Goal: Transaction & Acquisition: Purchase product/service

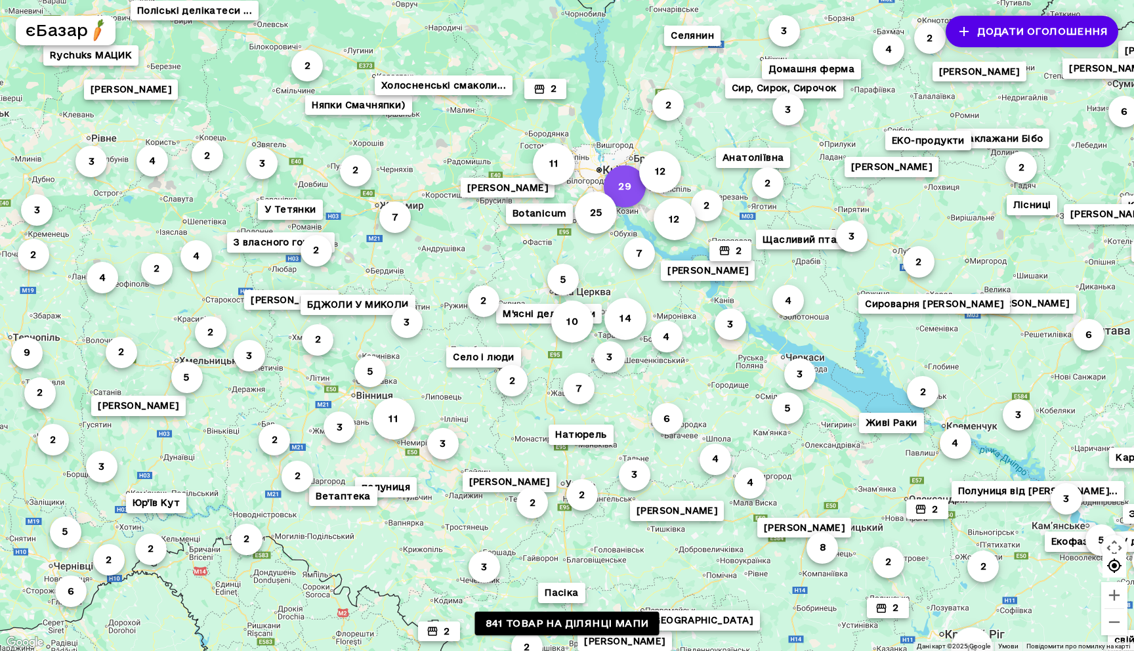
click at [636, 182] on button "29" at bounding box center [625, 186] width 42 height 42
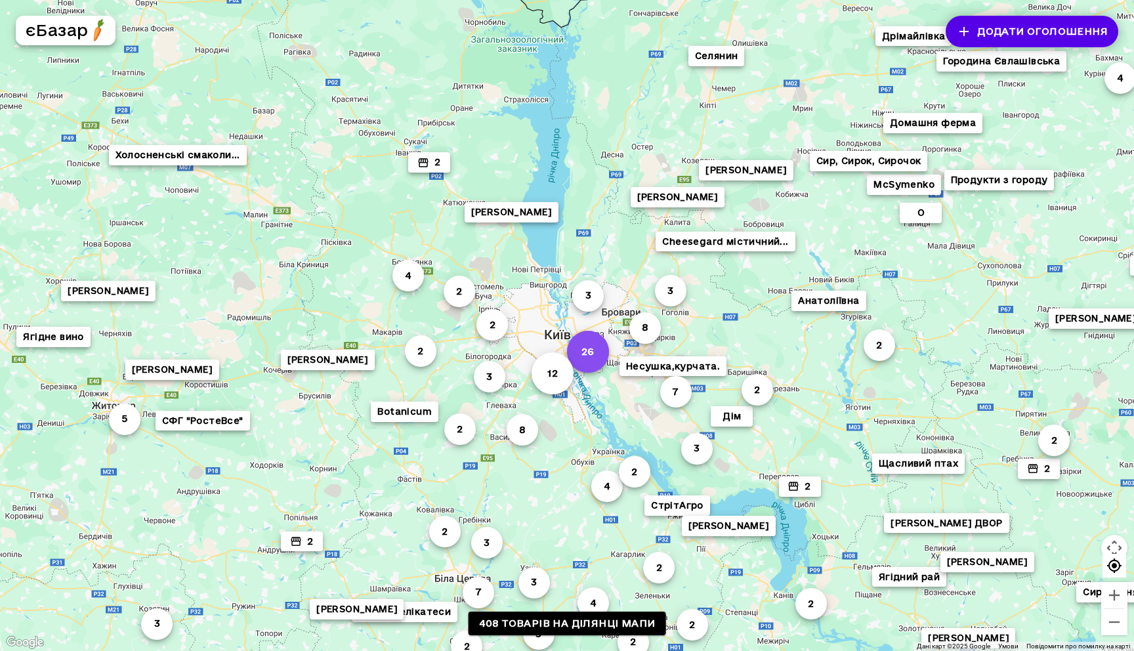
click at [589, 349] on button "26" at bounding box center [588, 352] width 42 height 42
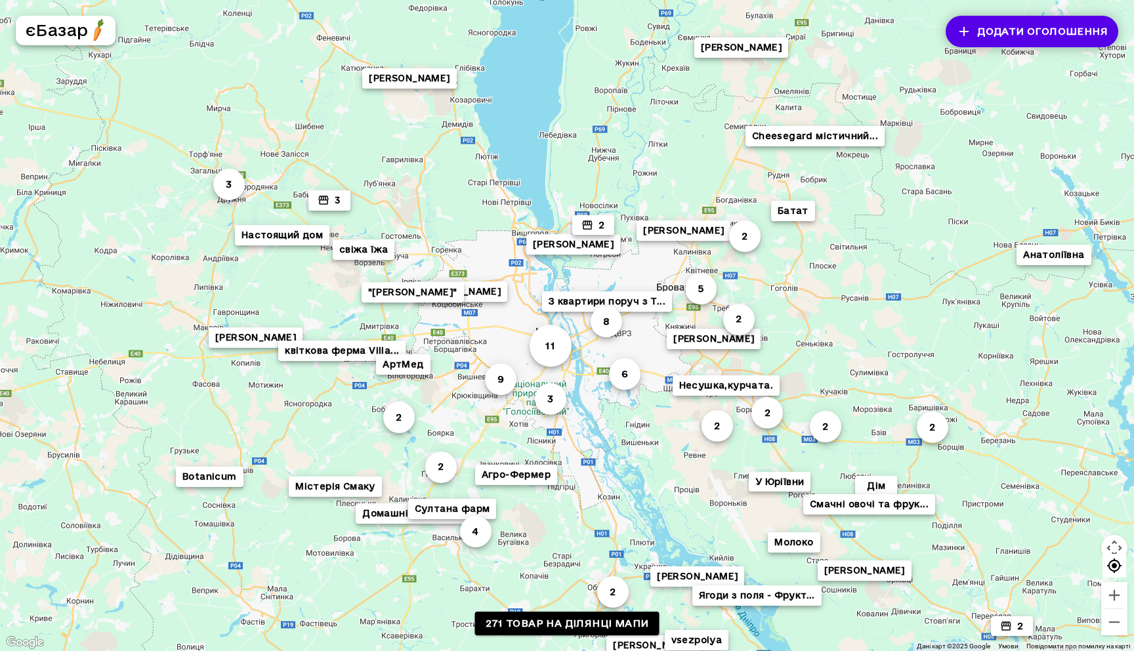
click at [593, 301] on button "З квартири поруч з T..." at bounding box center [607, 301] width 130 height 20
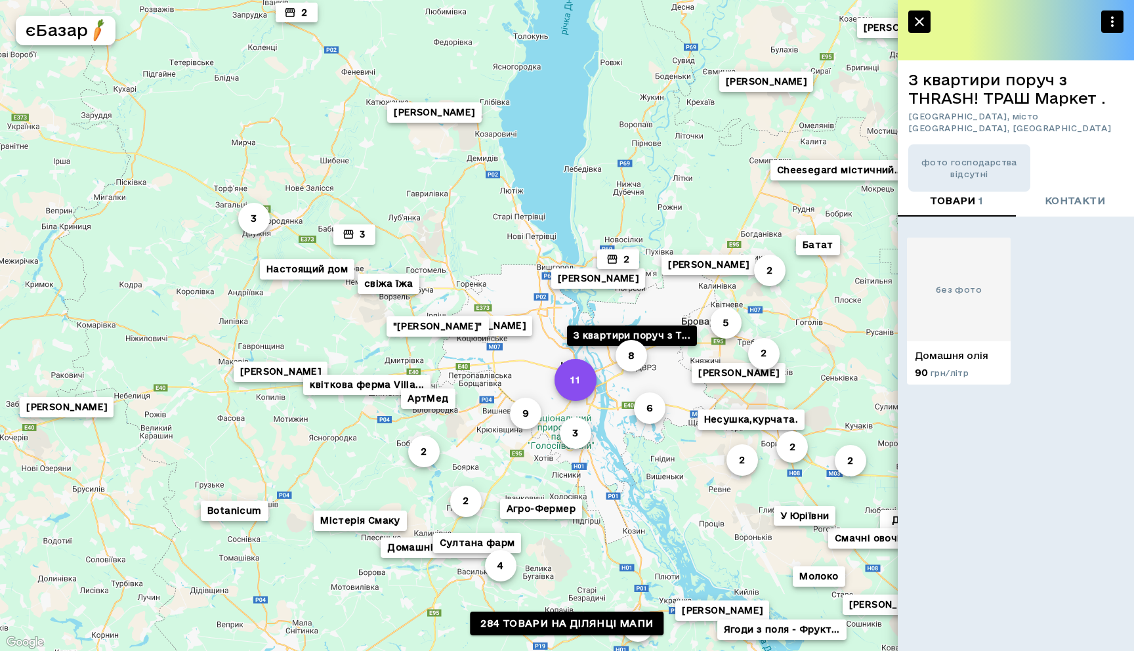
click at [563, 370] on button "11" at bounding box center [576, 380] width 42 height 42
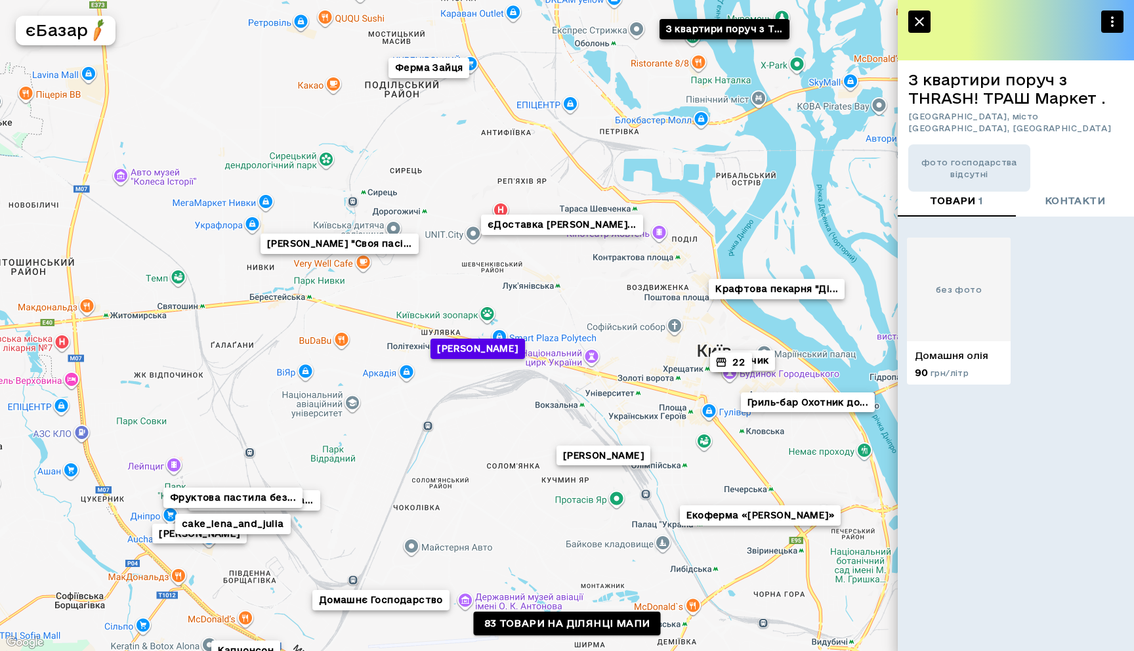
click at [508, 347] on button "[PERSON_NAME]" at bounding box center [478, 349] width 94 height 20
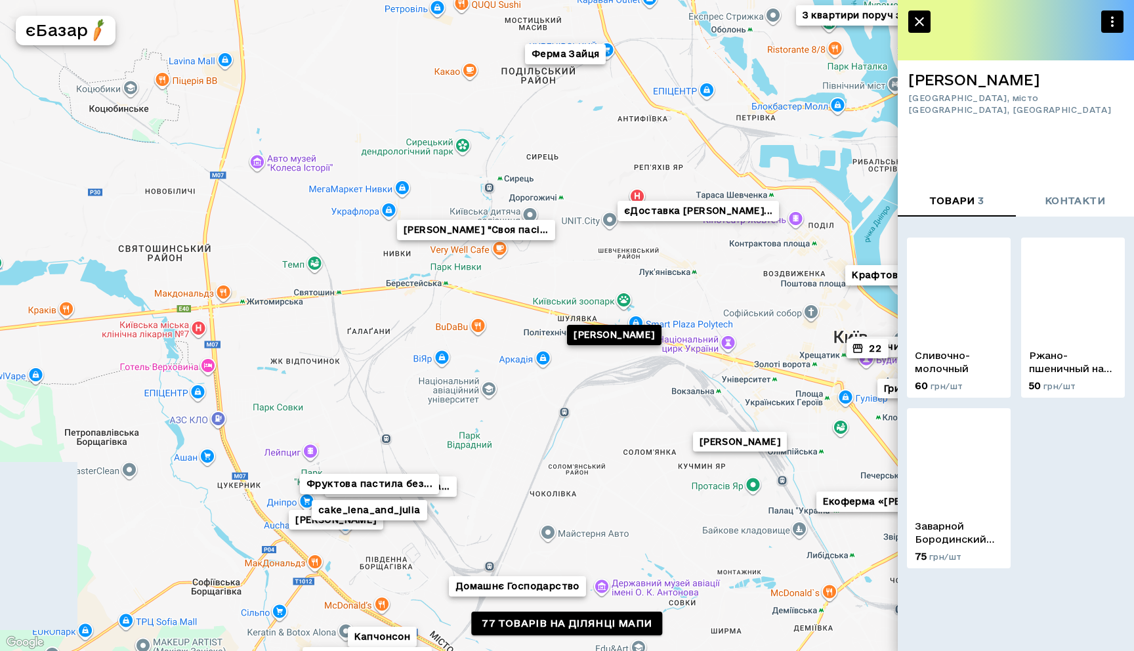
drag, startPoint x: 772, startPoint y: 408, endPoint x: 662, endPoint y: 408, distance: 110.3
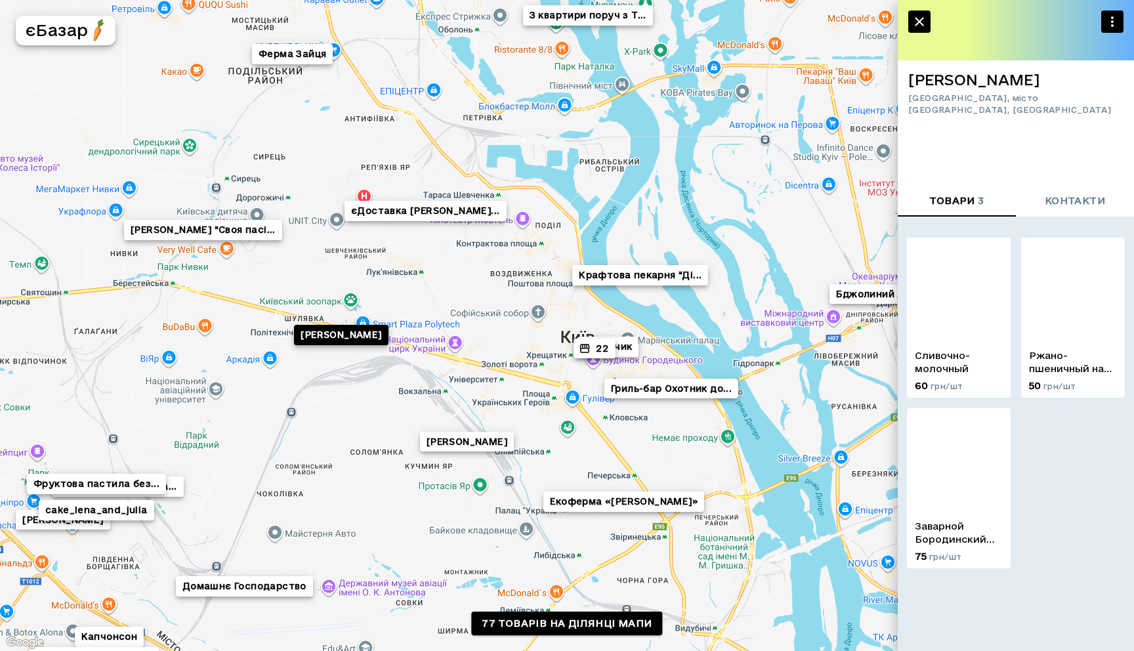
click at [593, 357] on button "22" at bounding box center [595, 349] width 42 height 20
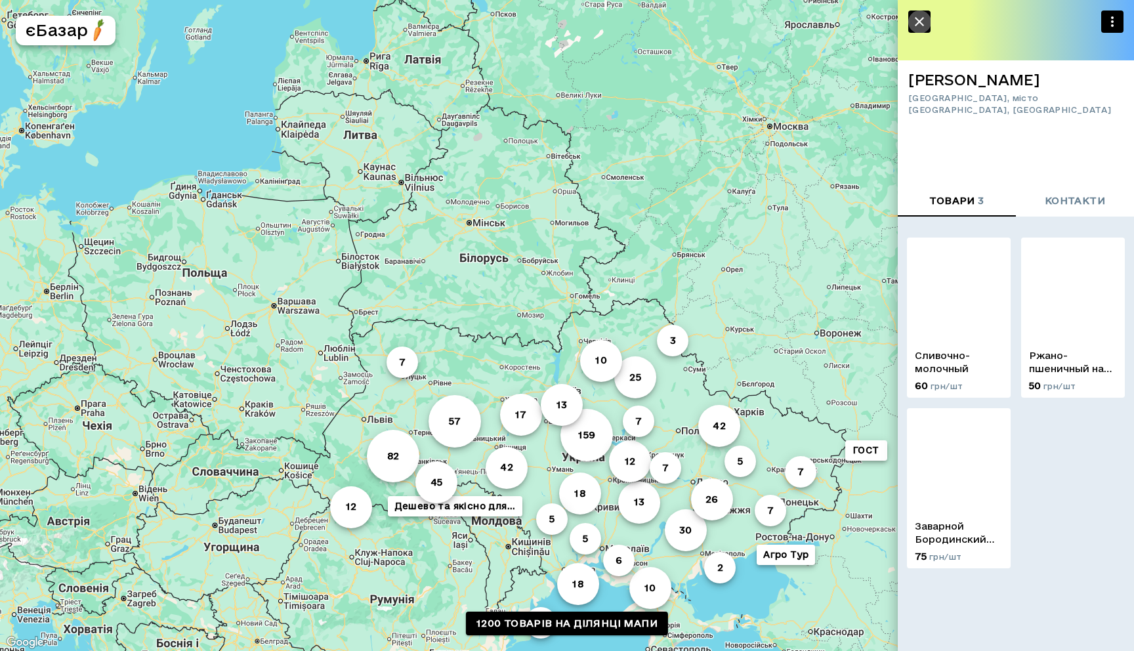
click at [923, 11] on button "button" at bounding box center [920, 22] width 22 height 22
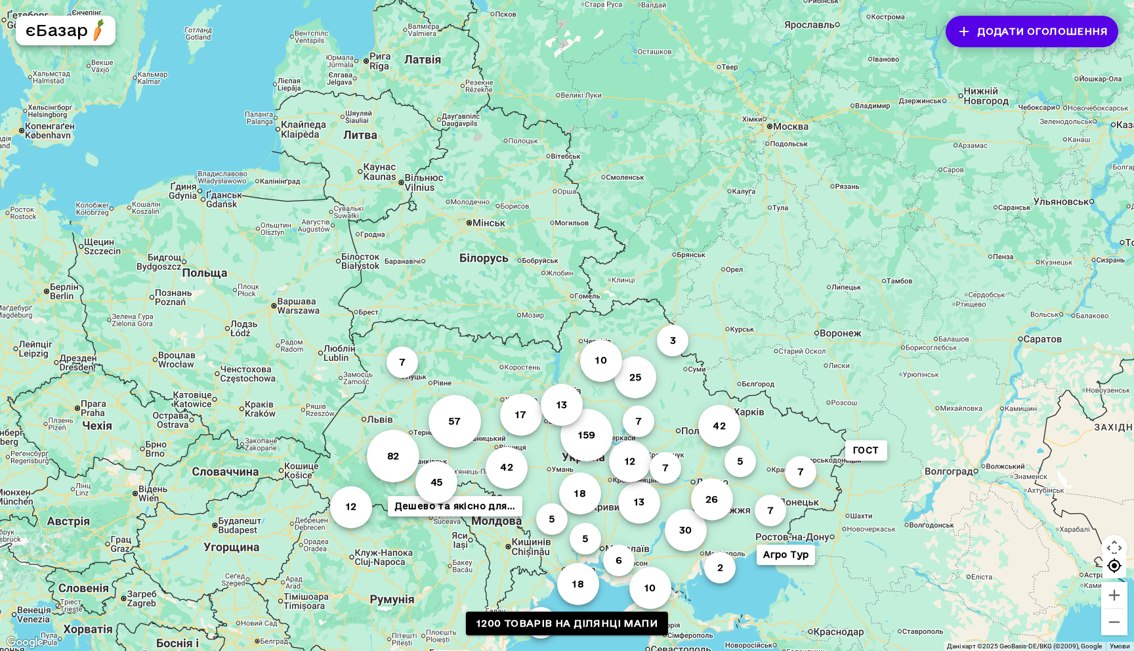
click at [997, 25] on button "Додати оголошення" at bounding box center [1032, 32] width 173 height 32
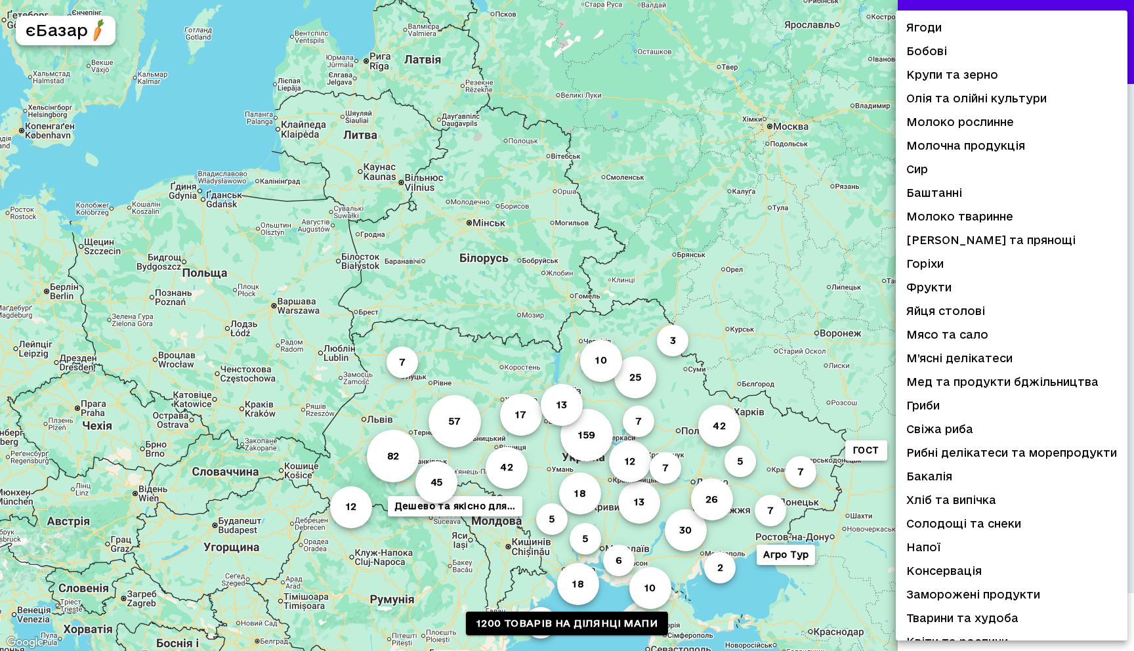
click at [993, 291] on body "82 159 42 25 18 57 45 30 13 26 42 10 18 17 10 12 7 3 7 7 12 5 6 7 13 5 3 7 ГОСТ…" at bounding box center [567, 325] width 1134 height 651
click at [978, 290] on li "Фрукти" at bounding box center [1012, 288] width 232 height 24
type input "**********"
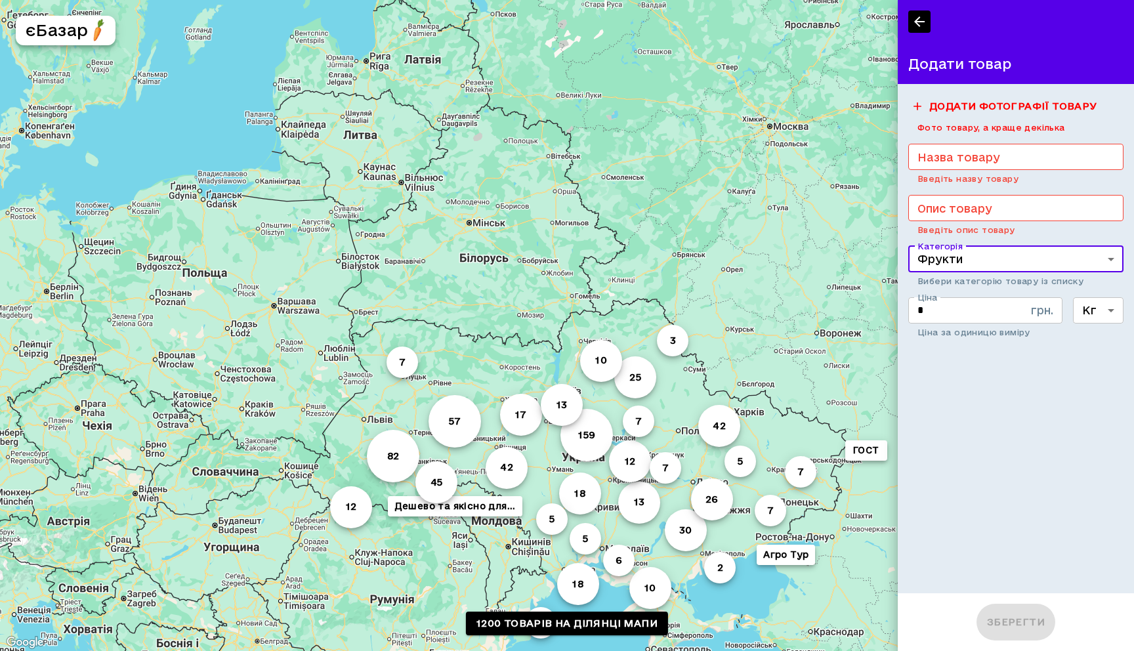
click at [555, 218] on div "82 159 42 25 18 57 45 30 13 26 42 10 18 17 10 12 7 3 7 7 12 5 6 7 13 5 3 7 ГОСТ…" at bounding box center [567, 325] width 1134 height 651
click at [405, 357] on button "7" at bounding box center [403, 363] width 32 height 32
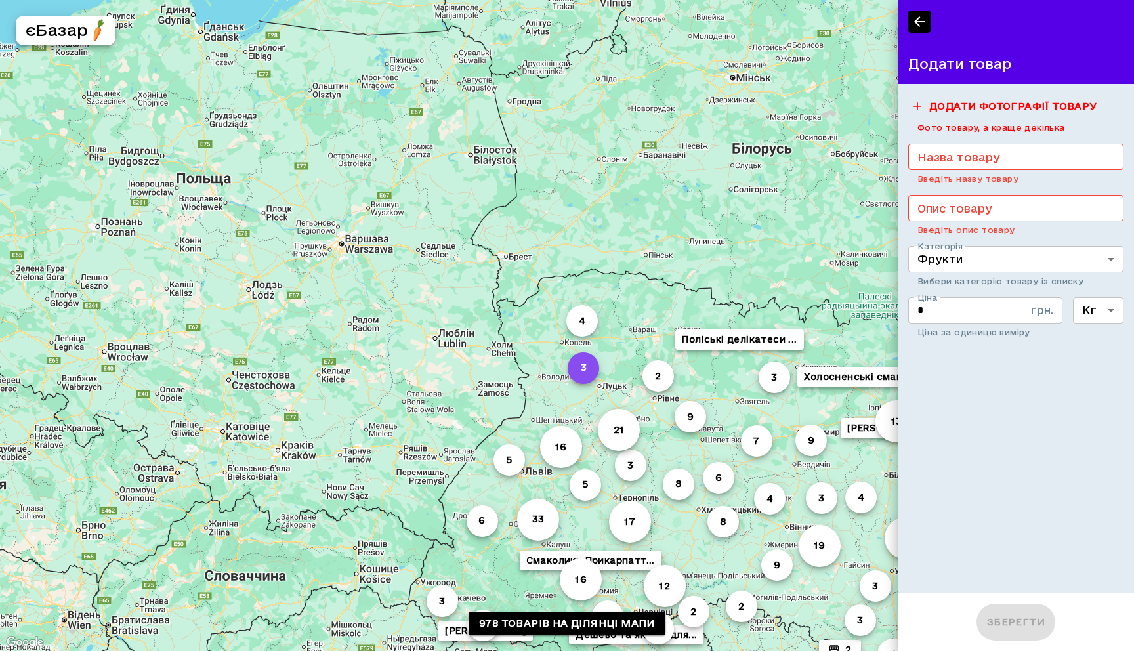
click at [585, 361] on button "3" at bounding box center [584, 369] width 32 height 32
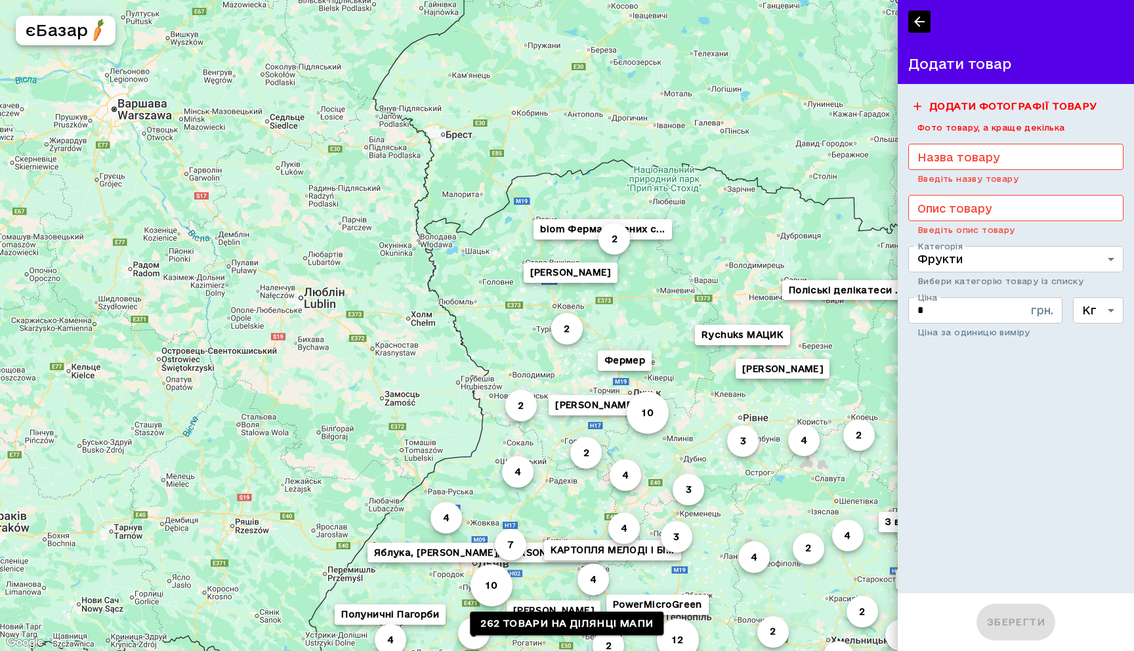
click at [552, 277] on button "[PERSON_NAME]" at bounding box center [571, 273] width 94 height 20
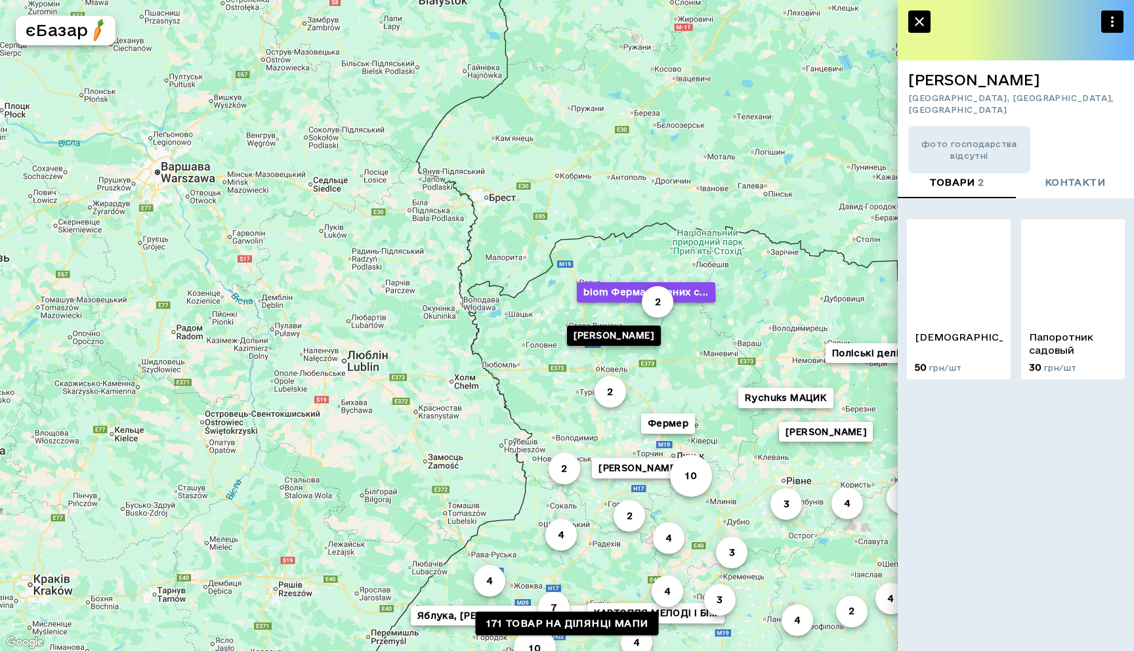
click at [622, 290] on button "biom Ферма зелених с..." at bounding box center [646, 292] width 138 height 20
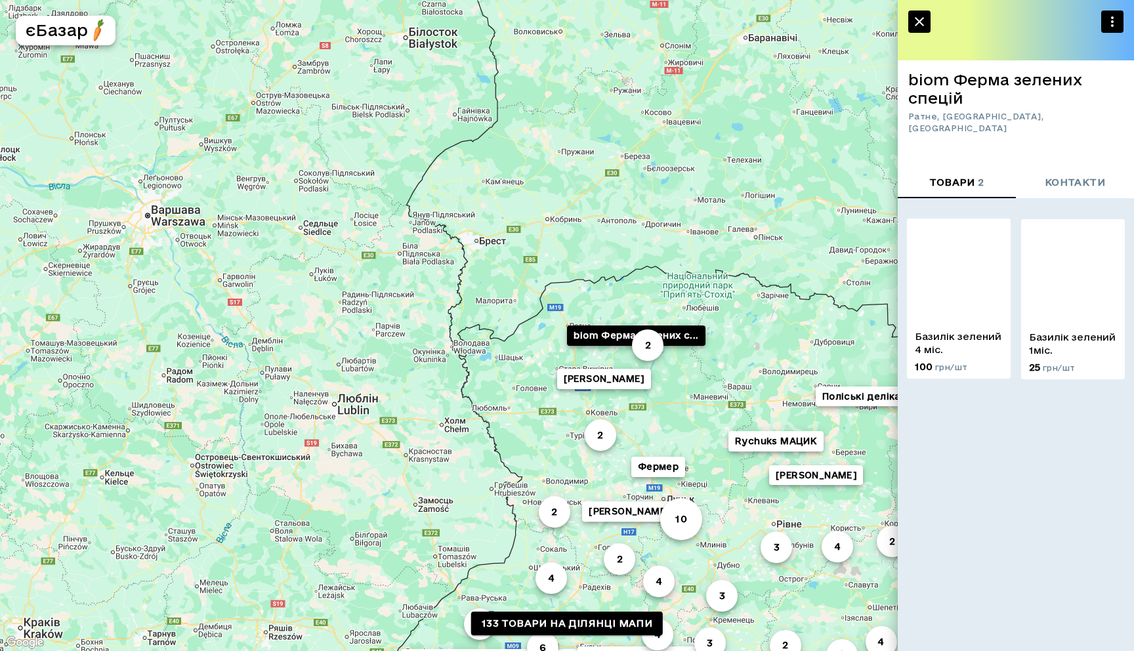
click at [958, 297] on img at bounding box center [959, 271] width 104 height 104
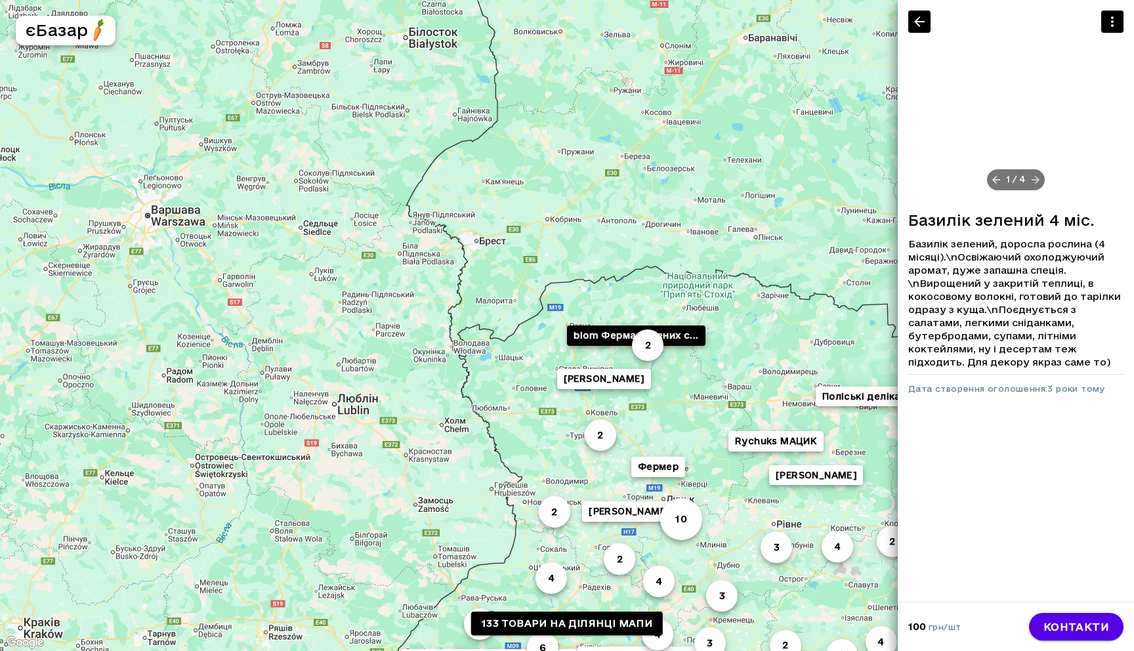
click at [1039, 179] on icon at bounding box center [1036, 180] width 12 height 12
click at [1039, 179] on icon at bounding box center [1037, 180] width 12 height 12
click at [1039, 179] on icon at bounding box center [1036, 180] width 12 height 12
